Goal: Check status: Check status

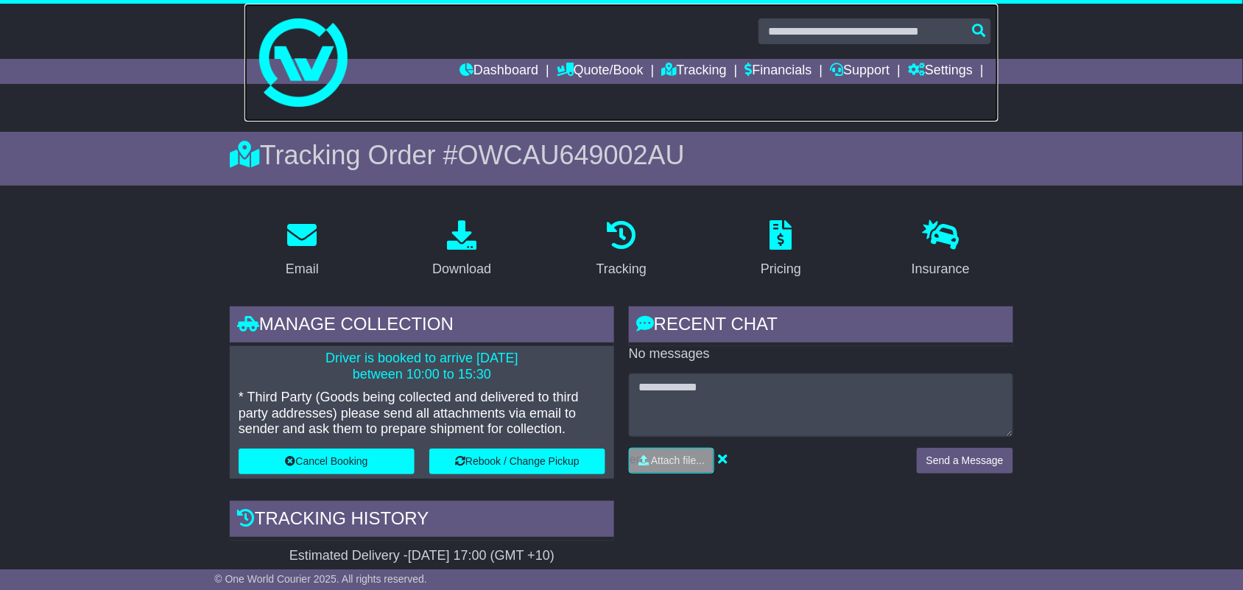
click at [679, 85] on link at bounding box center [622, 63] width 754 height 118
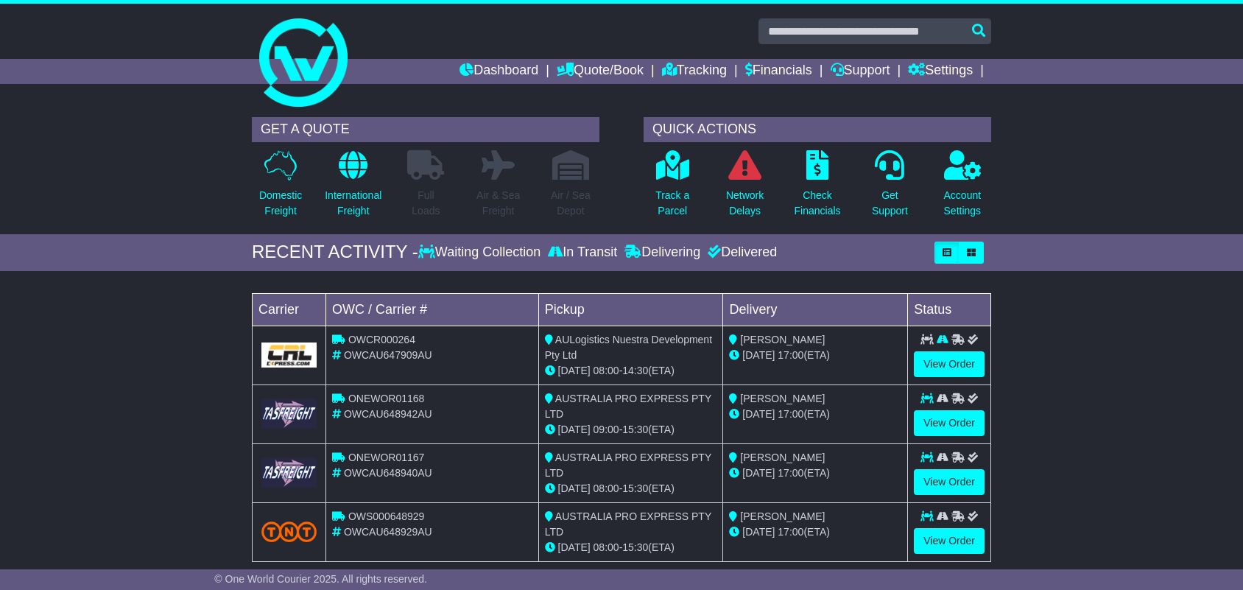
click at [662, 68] on icon at bounding box center [669, 69] width 15 height 13
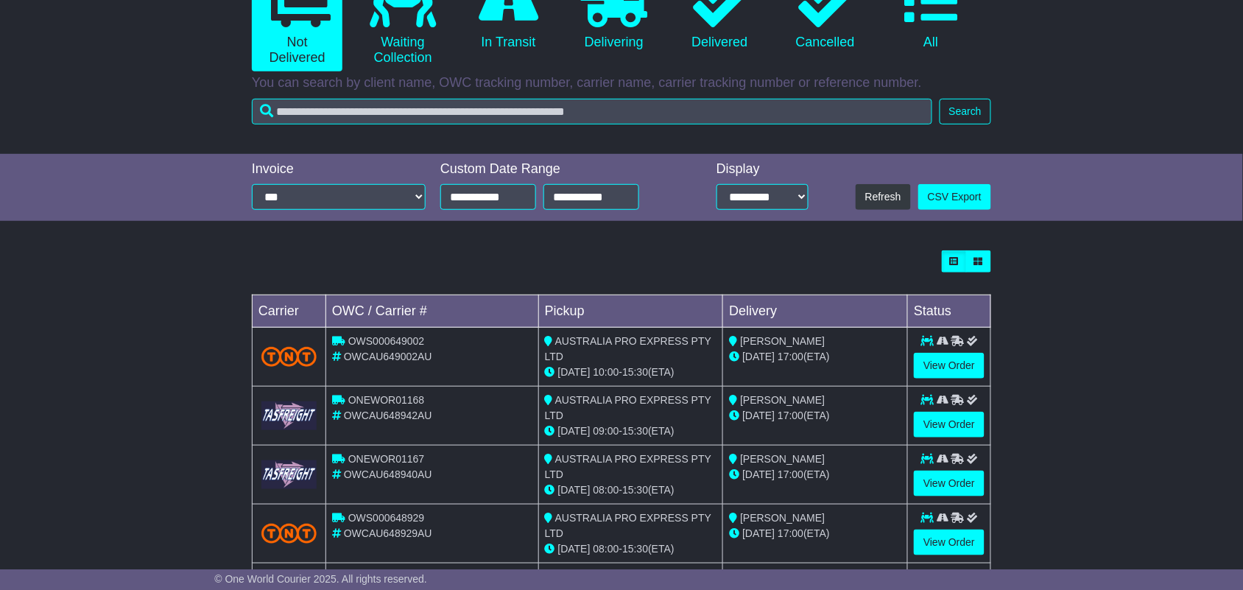
click at [377, 406] on span "ONEWOR01168" at bounding box center [386, 400] width 76 height 12
click at [391, 416] on span "OWCAU648942AU" at bounding box center [388, 416] width 88 height 12
copy span "OWCAU648942AU"
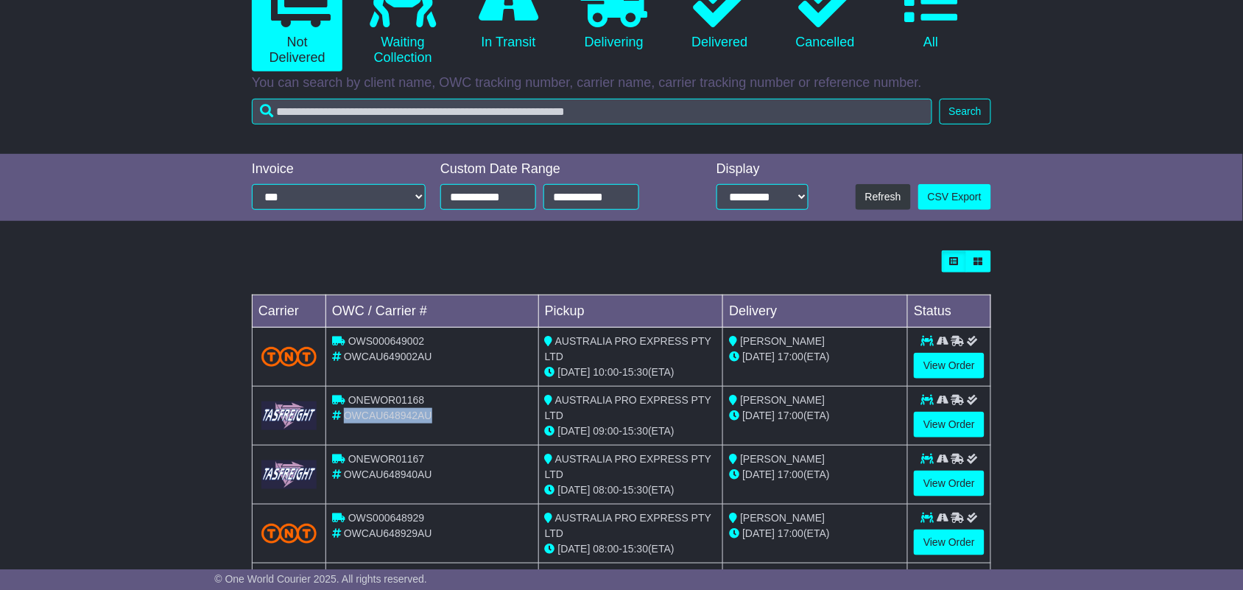
click at [405, 409] on div "OWCAU648942AU" at bounding box center [432, 415] width 200 height 15
click at [404, 405] on span "ONEWOR01168" at bounding box center [386, 400] width 76 height 12
copy span "ONEWOR01168"
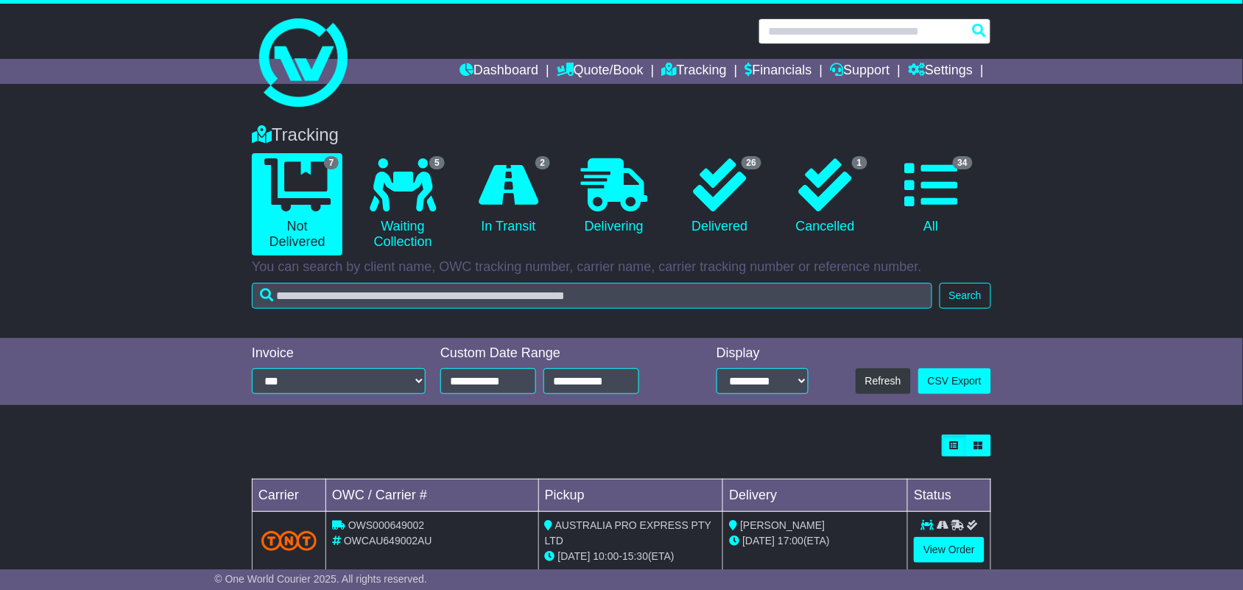
click at [924, 31] on input "text" at bounding box center [875, 31] width 233 height 26
paste input "**********"
type input "**********"
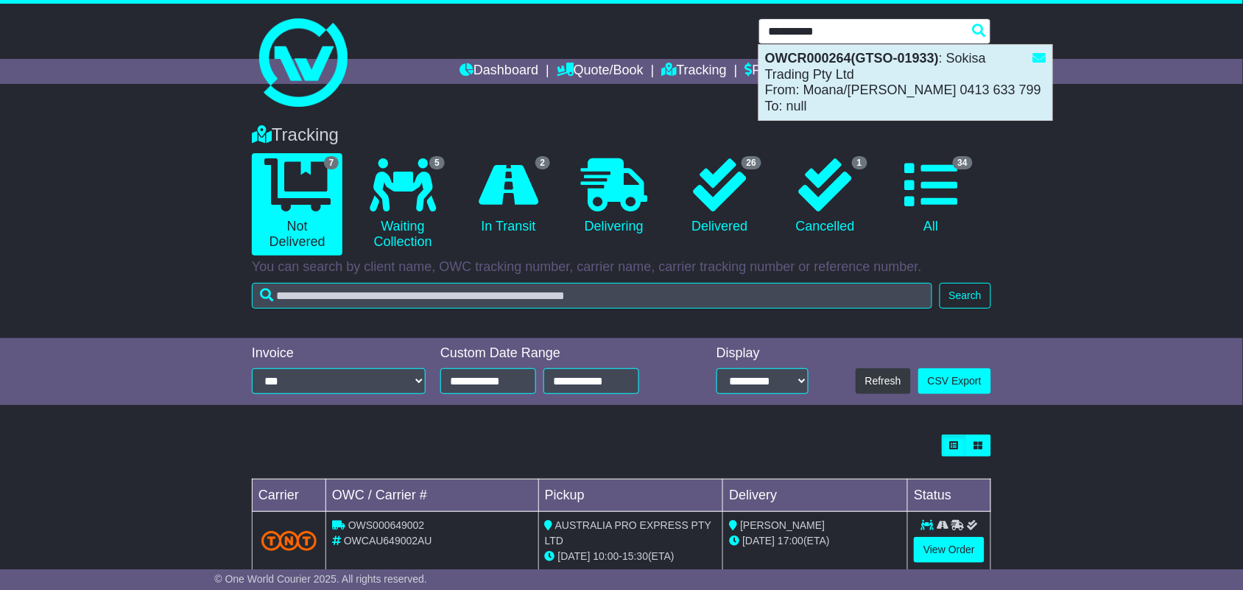
click at [849, 96] on div "OWCR000264(GTSO-01933) : Sokisa Trading Pty Ltd From: Moana/Edwin 0413 633 799 …" at bounding box center [905, 82] width 293 height 75
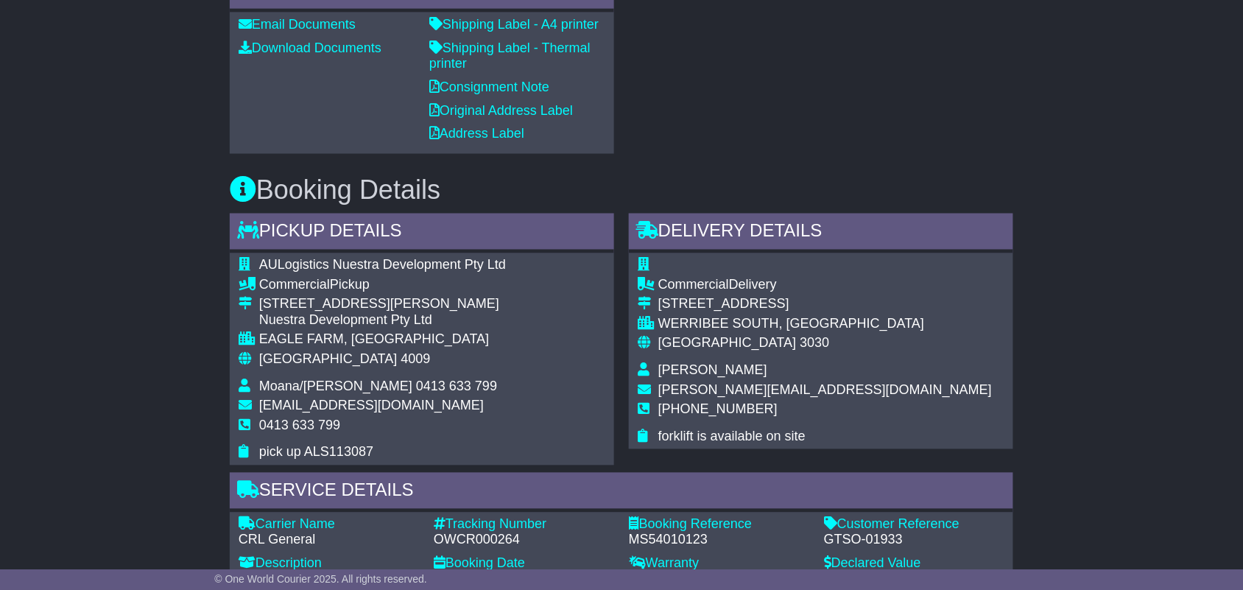
scroll to position [737, 0]
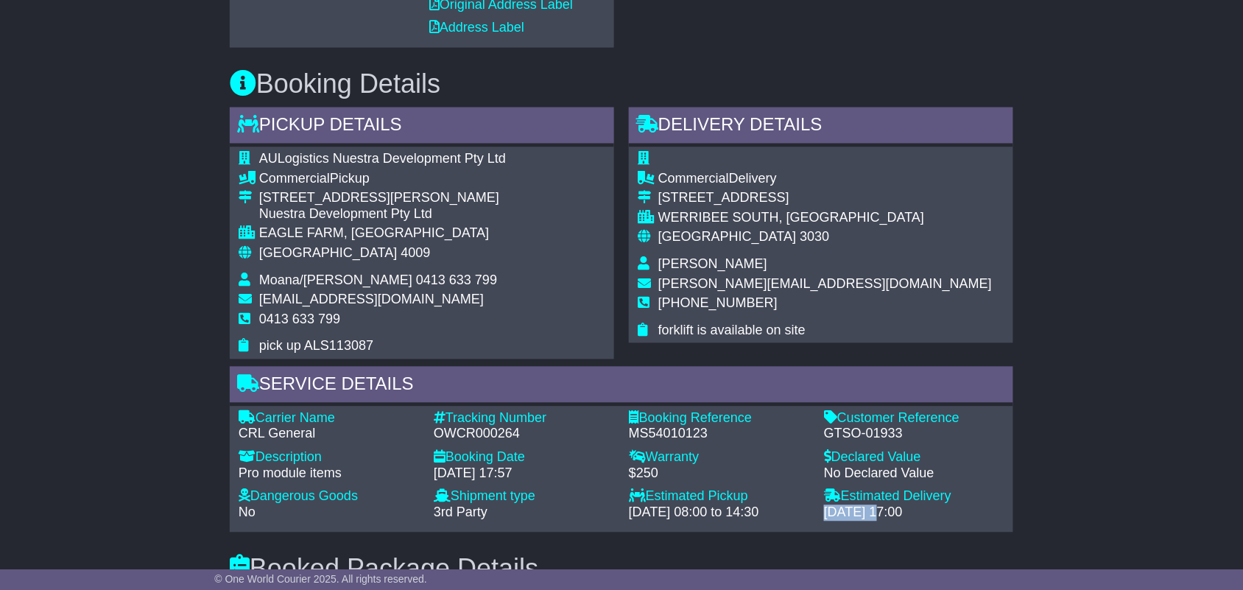
drag, startPoint x: 826, startPoint y: 479, endPoint x: 874, endPoint y: 472, distance: 47.6
click at [884, 505] on div "24 Sep 2025 - 17:00" at bounding box center [914, 513] width 180 height 16
click at [897, 505] on div "24 Sep 2025 - 17:00" at bounding box center [914, 513] width 180 height 16
drag, startPoint x: 899, startPoint y: 485, endPoint x: 815, endPoint y: 486, distance: 84.0
click at [815, 486] on div "Carrier Name - CRL General Description - Pro module items Tracking Number - OWC…" at bounding box center [621, 470] width 781 height 118
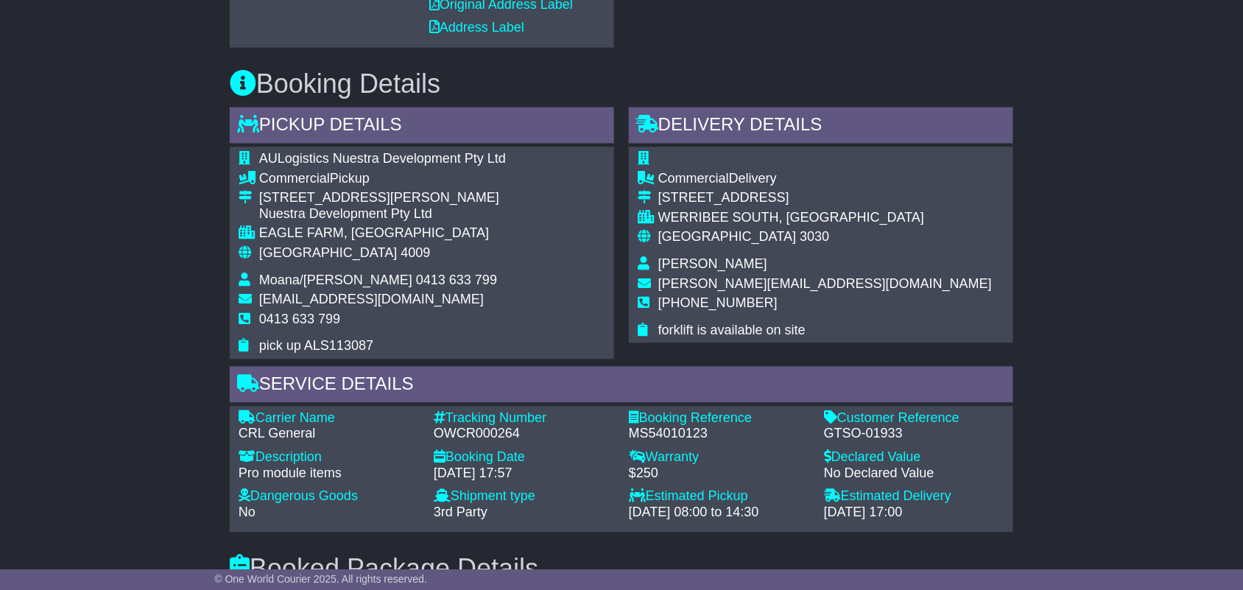
copy div "Estimated Delivery - 24 Sep 2025"
